Goal: Task Accomplishment & Management: Use online tool/utility

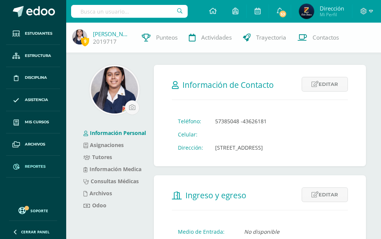
scroll to position [262, 0]
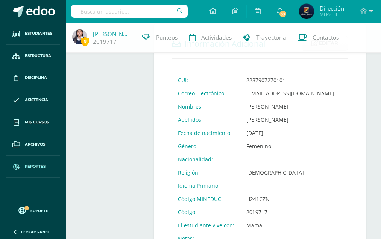
click at [39, 166] on span "Reportes" at bounding box center [35, 166] width 21 height 6
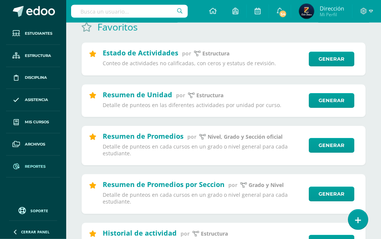
scroll to position [77, 0]
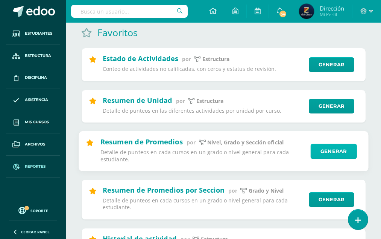
click at [333, 146] on link "Generar" at bounding box center [334, 150] width 46 height 15
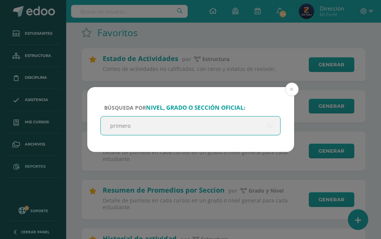
type input "primero"
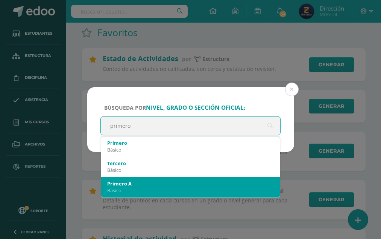
click at [152, 188] on div "Básico" at bounding box center [190, 190] width 167 height 7
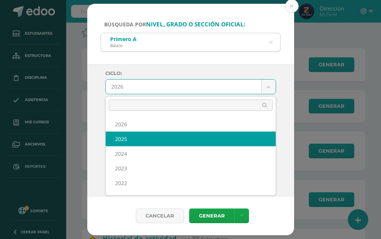
select select "6"
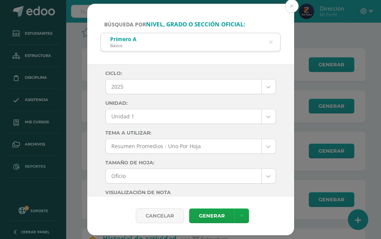
scroll to position [257, 0]
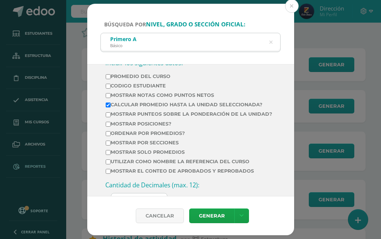
click at [109, 105] on input "Calcular promedio hasta la unidad seleccionada?" at bounding box center [108, 104] width 5 height 5
checkbox input "false"
click at [108, 74] on td "Promedio del Curso" at bounding box center [188, 77] width 167 height 9
click at [108, 76] on input "Promedio del Curso" at bounding box center [108, 76] width 5 height 5
checkbox input "true"
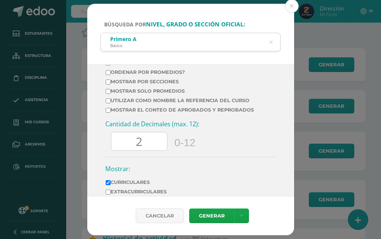
scroll to position [370, 0]
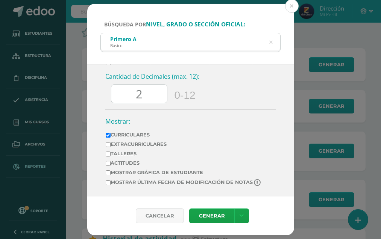
drag, startPoint x: 138, startPoint y: 93, endPoint x: 130, endPoint y: 93, distance: 8.3
click at [130, 93] on input "2" at bounding box center [139, 94] width 56 height 18
type input "0"
click at [243, 214] on icon at bounding box center [242, 215] width 4 height 6
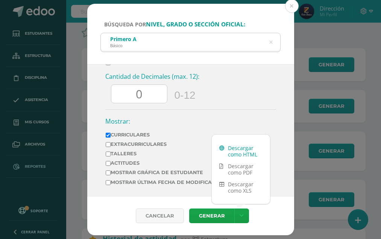
click at [237, 148] on link "Descargar como HTML" at bounding box center [241, 151] width 58 height 18
click at [269, 42] on div "Primero A Básico" at bounding box center [191, 41] width 180 height 17
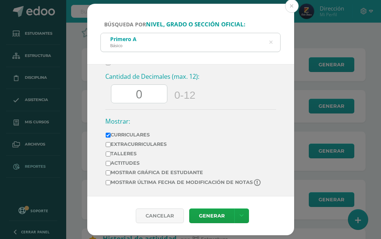
click at [272, 42] on icon at bounding box center [270, 42] width 3 height 19
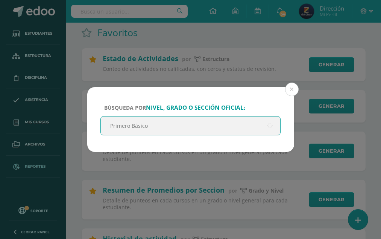
type input "Primero Básico B"
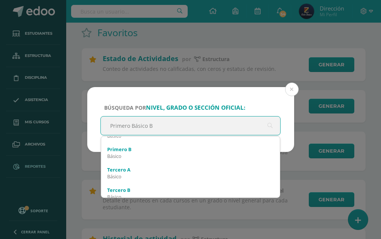
scroll to position [61, 0]
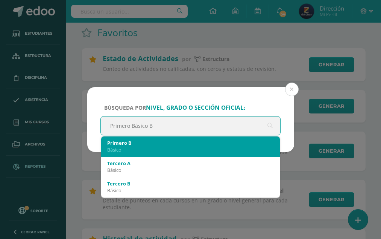
click at [196, 148] on div "Básico" at bounding box center [190, 149] width 167 height 7
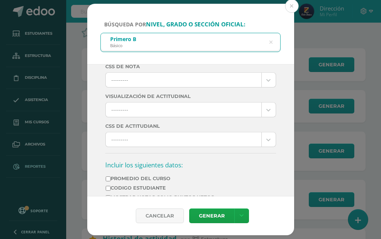
scroll to position [0, 0]
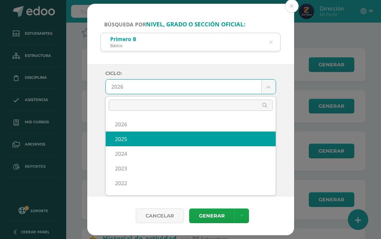
select select "6"
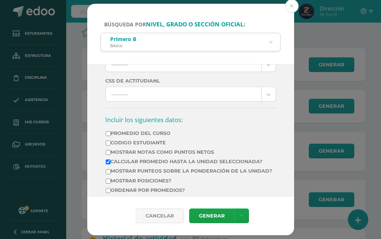
scroll to position [215, 0]
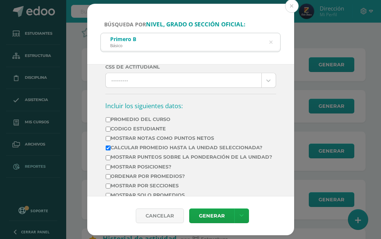
click at [107, 118] on input "Promedio del Curso" at bounding box center [108, 119] width 5 height 5
checkbox input "true"
click at [109, 148] on input "Calcular promedio hasta la unidad seleccionada?" at bounding box center [108, 147] width 5 height 5
checkbox input "false"
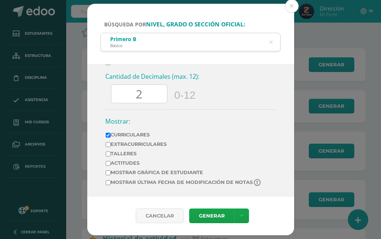
scroll to position [370, 0]
drag, startPoint x: 138, startPoint y: 92, endPoint x: 126, endPoint y: 92, distance: 11.7
click at [126, 92] on input "2" at bounding box center [139, 94] width 56 height 18
type input "0"
click at [242, 215] on icon at bounding box center [242, 215] width 4 height 6
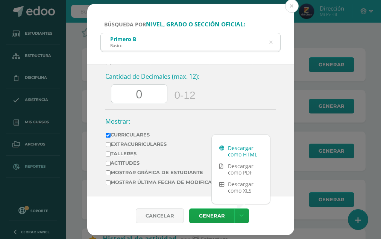
click at [240, 146] on link "Descargar como HTML" at bounding box center [241, 151] width 58 height 18
click at [271, 41] on icon at bounding box center [270, 42] width 3 height 19
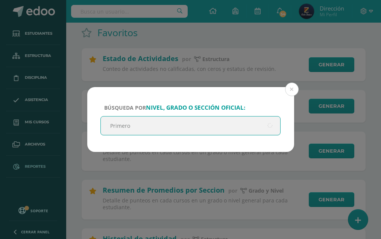
type input "Primero"
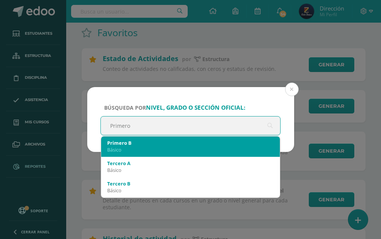
click at [182, 143] on div "Primero B" at bounding box center [190, 142] width 167 height 7
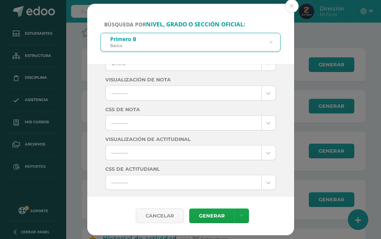
scroll to position [0, 0]
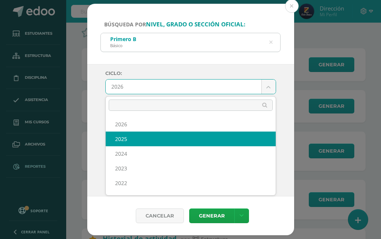
select select "6"
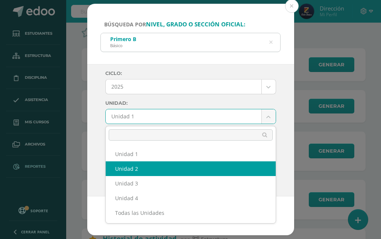
select select "Unidad 2"
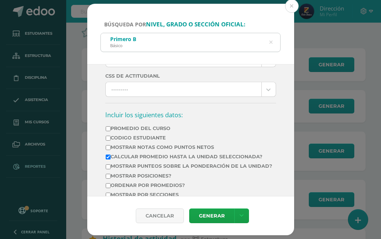
scroll to position [215, 0]
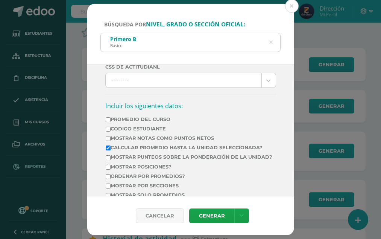
click at [109, 149] on input "Calcular promedio hasta la unidad seleccionada?" at bounding box center [108, 147] width 5 height 5
checkbox input "false"
click at [108, 120] on input "Promedio del Curso" at bounding box center [108, 119] width 5 height 5
checkbox input "true"
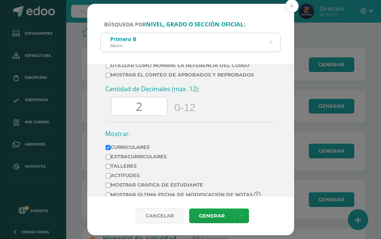
scroll to position [370, 0]
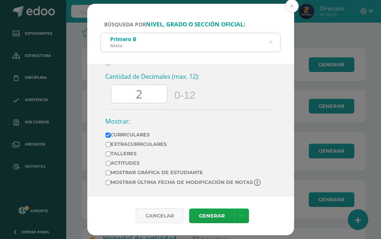
drag, startPoint x: 138, startPoint y: 93, endPoint x: 132, endPoint y: 92, distance: 6.5
click at [132, 92] on input "2" at bounding box center [139, 94] width 56 height 18
type input "0"
click at [243, 213] on icon at bounding box center [242, 215] width 4 height 6
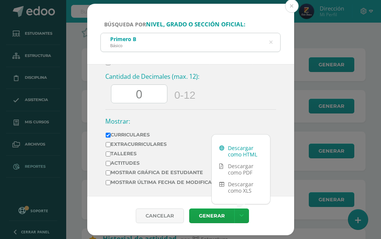
click at [245, 149] on link "Descargar como HTML" at bounding box center [241, 151] width 58 height 18
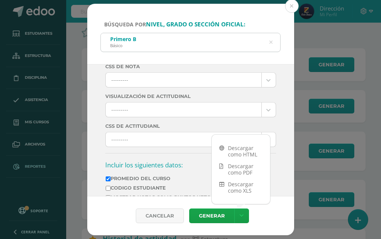
scroll to position [0, 0]
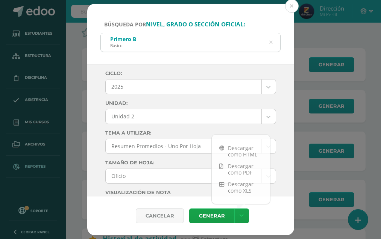
click at [272, 41] on icon at bounding box center [270, 42] width 3 height 19
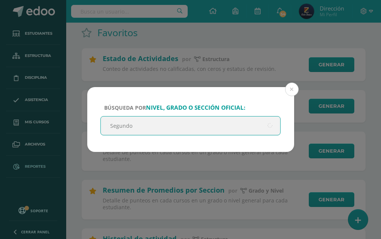
type input "Segundo A"
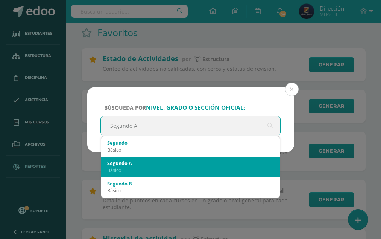
click at [189, 160] on div "Segundo A" at bounding box center [190, 163] width 167 height 7
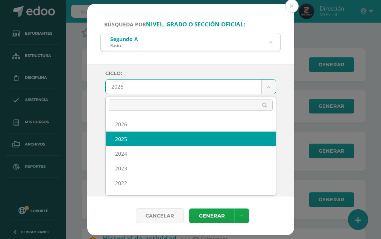
select select "6"
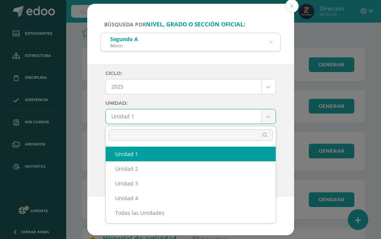
drag, startPoint x: 191, startPoint y: 153, endPoint x: 197, endPoint y: 154, distance: 6.1
select select "Unidad 1"
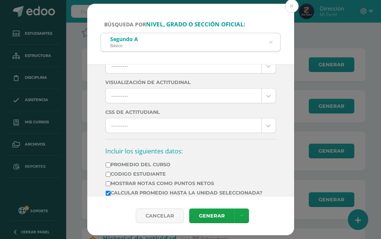
scroll to position [172, 0]
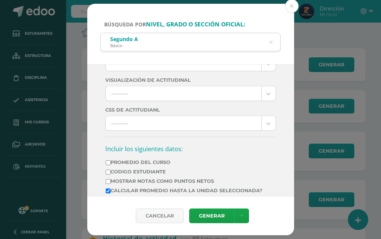
click at [108, 190] on input "Calcular promedio hasta la unidad seleccionada?" at bounding box center [108, 190] width 5 height 5
checkbox input "false"
click at [109, 161] on input "Promedio del Curso" at bounding box center [108, 162] width 5 height 5
checkbox input "true"
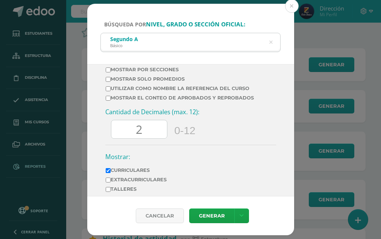
scroll to position [343, 0]
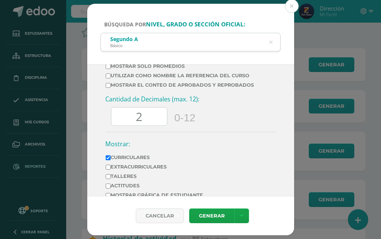
drag, startPoint x: 139, startPoint y: 123, endPoint x: 126, endPoint y: 123, distance: 12.8
click at [126, 123] on input "2" at bounding box center [139, 116] width 56 height 18
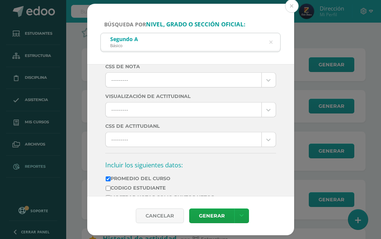
scroll to position [0, 0]
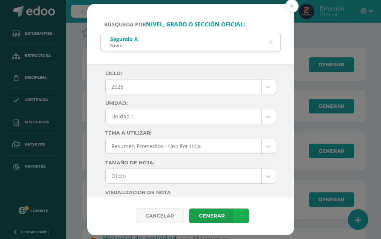
type input "0"
click at [240, 213] on icon at bounding box center [242, 215] width 4 height 6
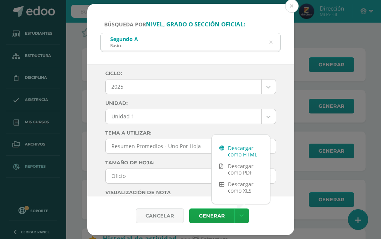
click at [250, 146] on link "Descargar como HTML" at bounding box center [241, 151] width 58 height 18
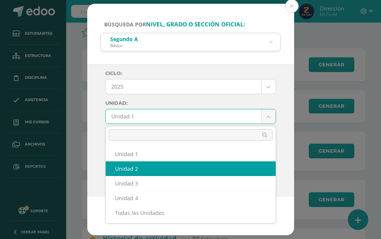
select select "Unidad 2"
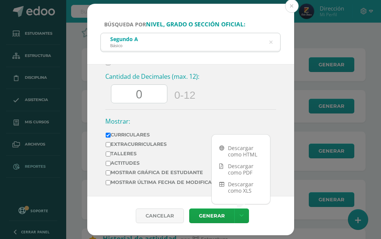
scroll to position [370, 0]
click at [244, 149] on link "Descargar como HTML" at bounding box center [241, 151] width 58 height 18
click at [271, 41] on icon at bounding box center [270, 42] width 3 height 19
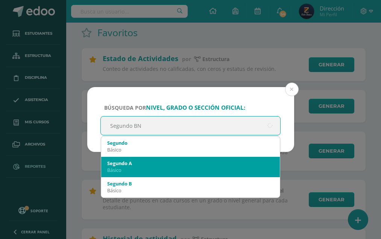
type input "Segundo B"
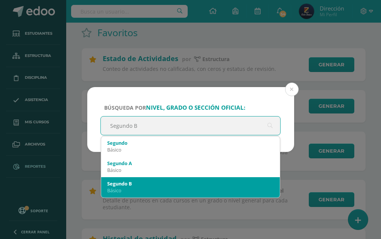
click at [199, 177] on div "Segundo B Básico" at bounding box center [190, 187] width 167 height 20
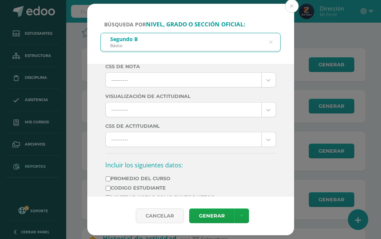
scroll to position [0, 0]
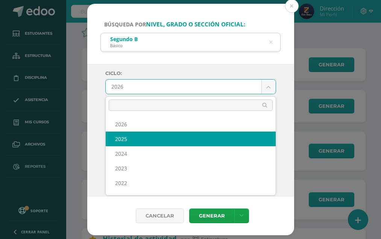
select select "6"
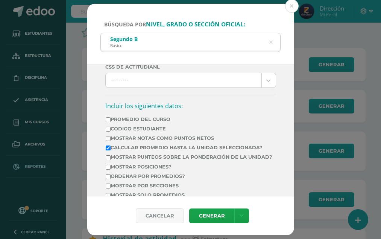
scroll to position [257, 0]
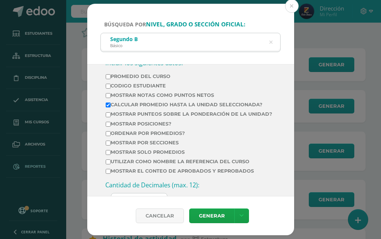
click at [106, 103] on label "Calcular promedio hasta la unidad seleccionada?" at bounding box center [189, 105] width 167 height 6
click at [106, 103] on input "Calcular promedio hasta la unidad seleccionada?" at bounding box center [108, 104] width 5 height 5
checkbox input "false"
click at [107, 76] on input "Promedio del Curso" at bounding box center [108, 76] width 5 height 5
checkbox input "true"
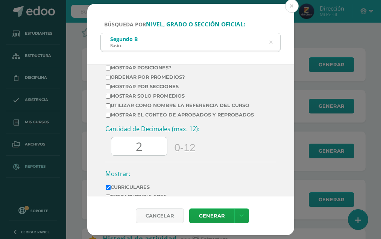
scroll to position [370, 0]
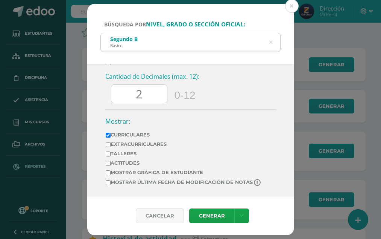
drag, startPoint x: 138, startPoint y: 91, endPoint x: 125, endPoint y: 93, distance: 13.4
click at [125, 93] on input "2" at bounding box center [139, 94] width 56 height 18
type input "0"
click at [242, 214] on icon at bounding box center [242, 215] width 4 height 6
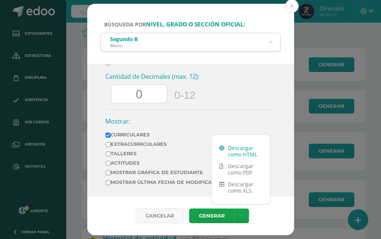
click at [249, 151] on link "Descargar como HTML" at bounding box center [241, 151] width 58 height 18
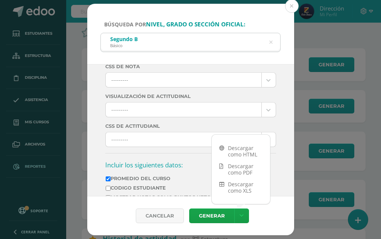
scroll to position [0, 0]
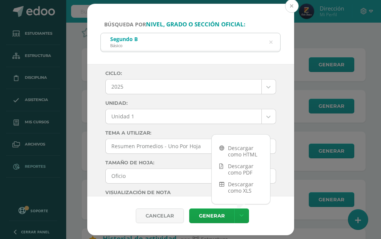
click at [291, 3] on button at bounding box center [292, 6] width 14 height 14
